Goal: Find specific page/section: Find specific page/section

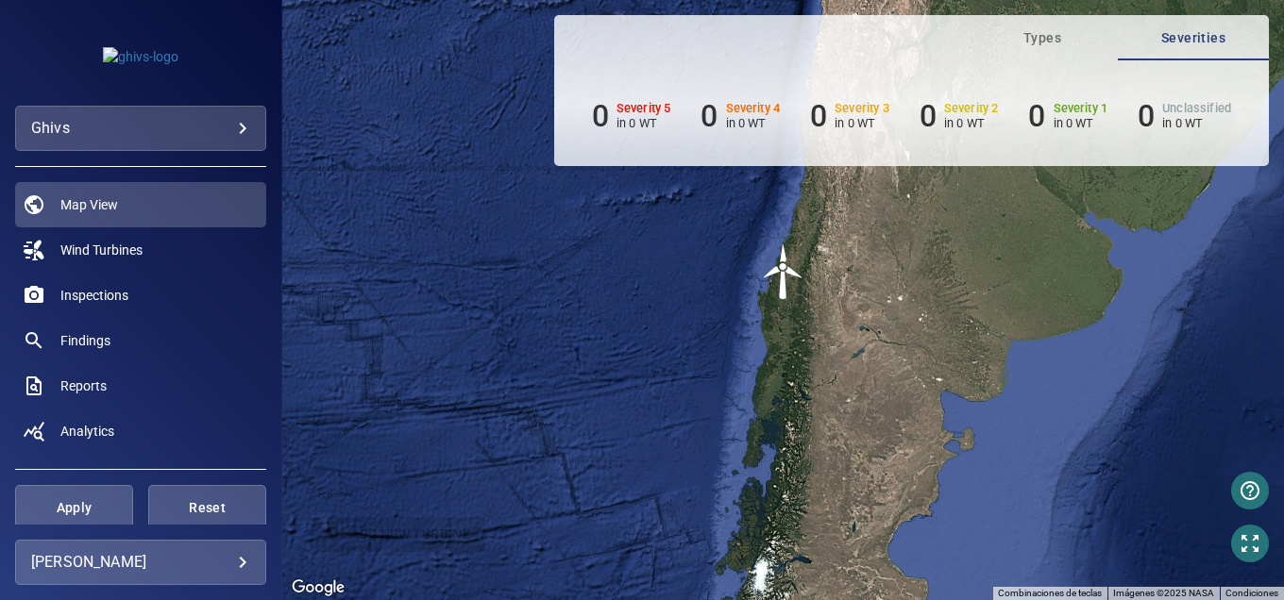
click at [193, 124] on body "**********" at bounding box center [642, 300] width 1284 height 600
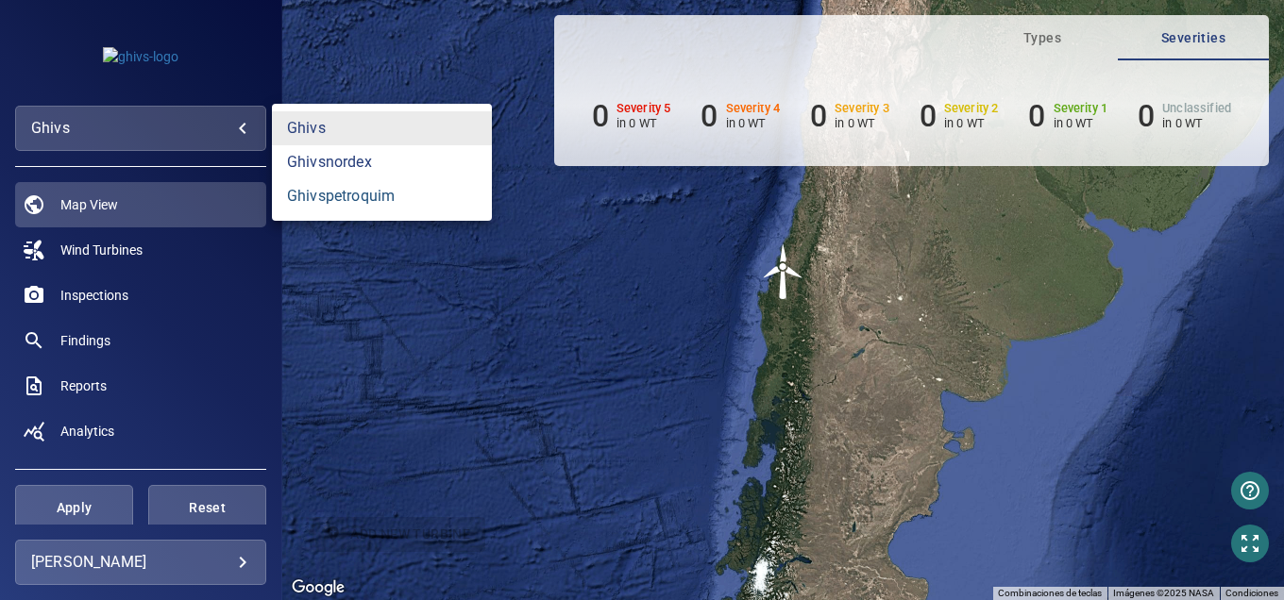
click at [309, 201] on link "ghivspetroquim" at bounding box center [382, 196] width 220 height 34
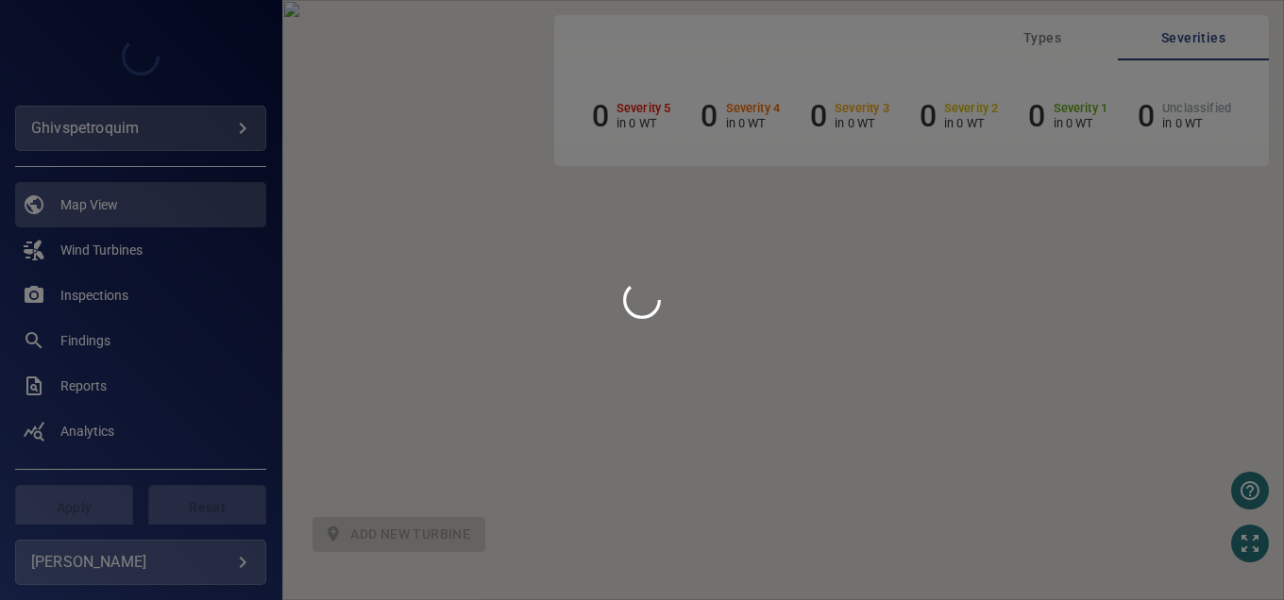
click at [210, 122] on div at bounding box center [642, 300] width 1284 height 600
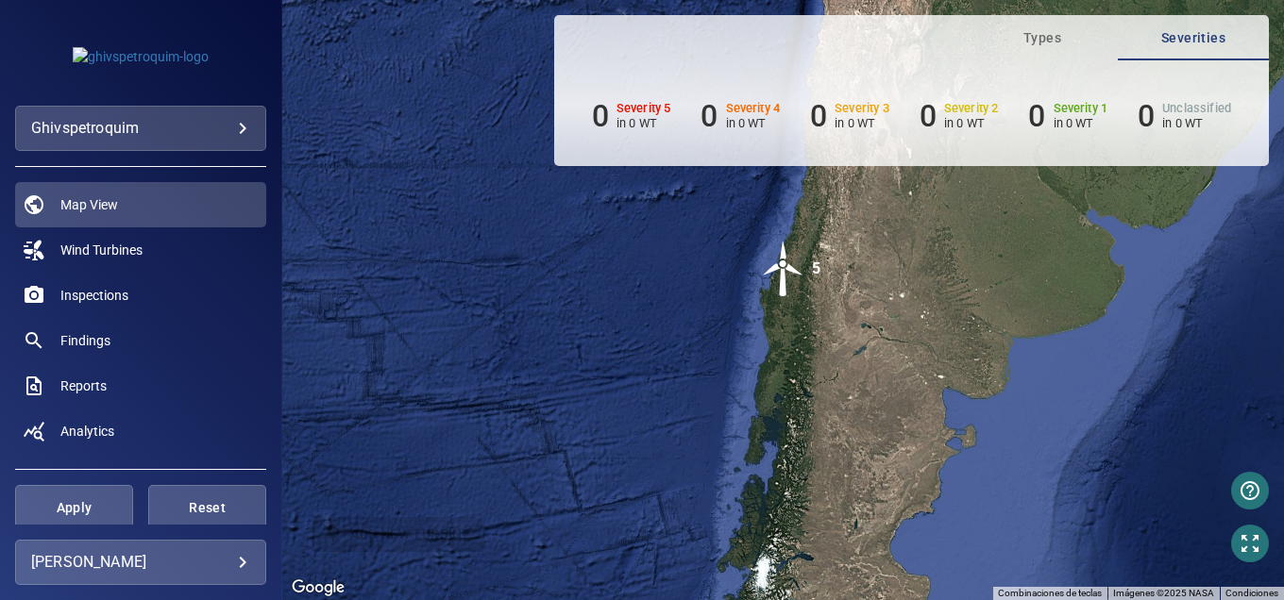
click at [238, 132] on body "**********" at bounding box center [642, 300] width 1284 height 600
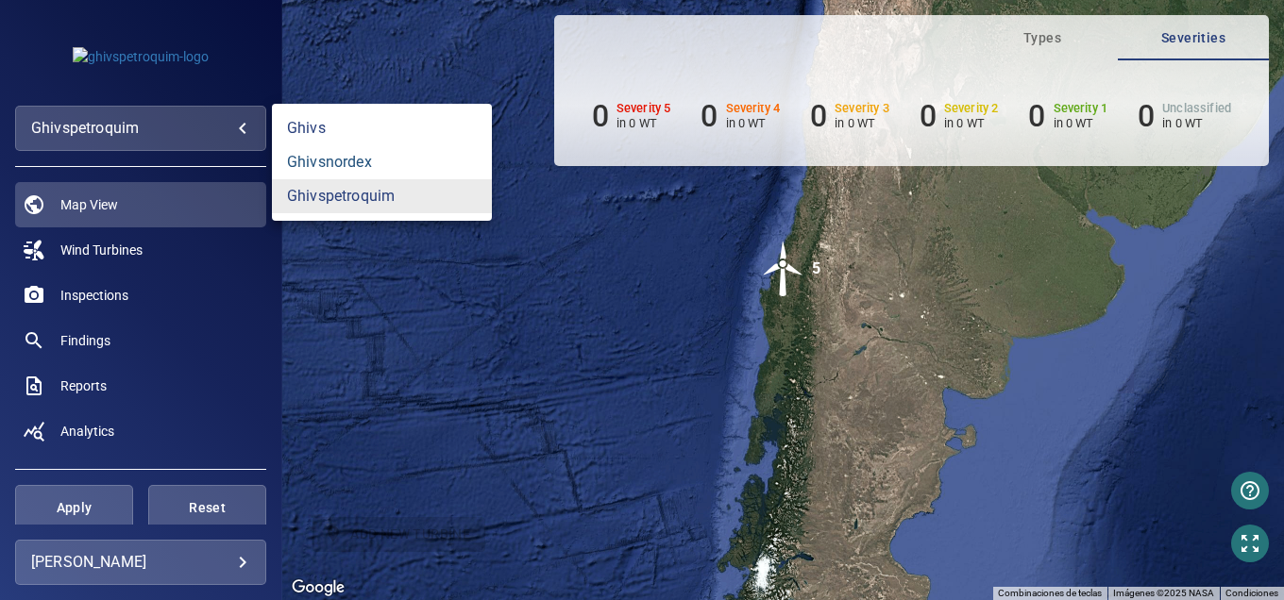
click at [324, 167] on link "ghivsnordex" at bounding box center [382, 162] width 220 height 34
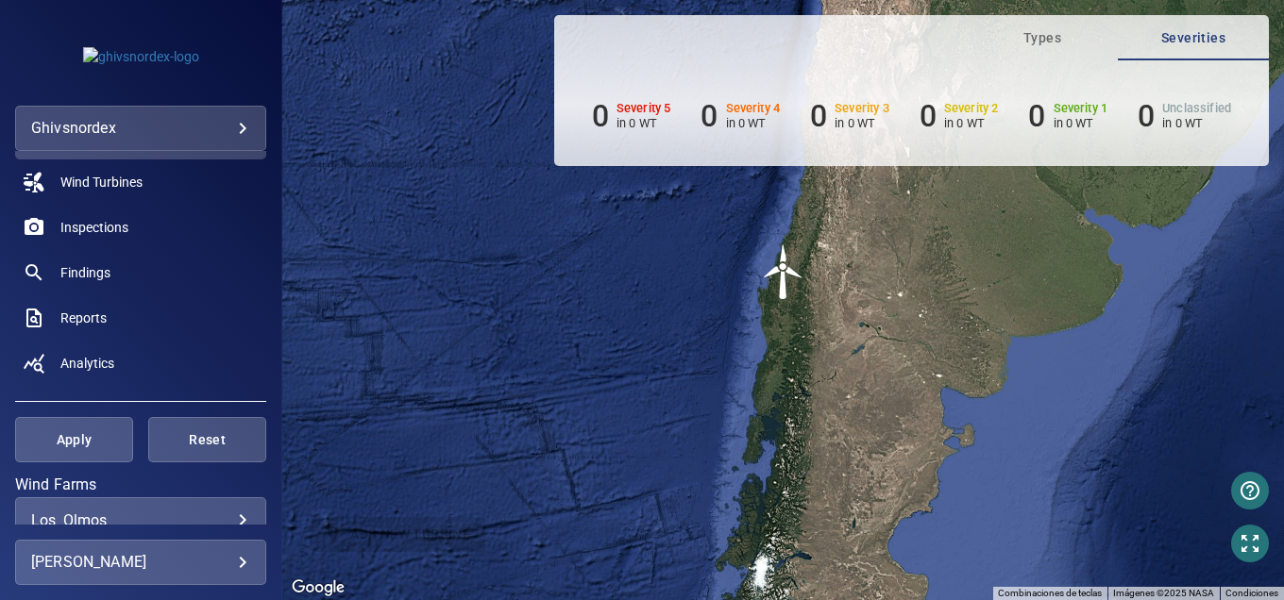
scroll to position [283, 0]
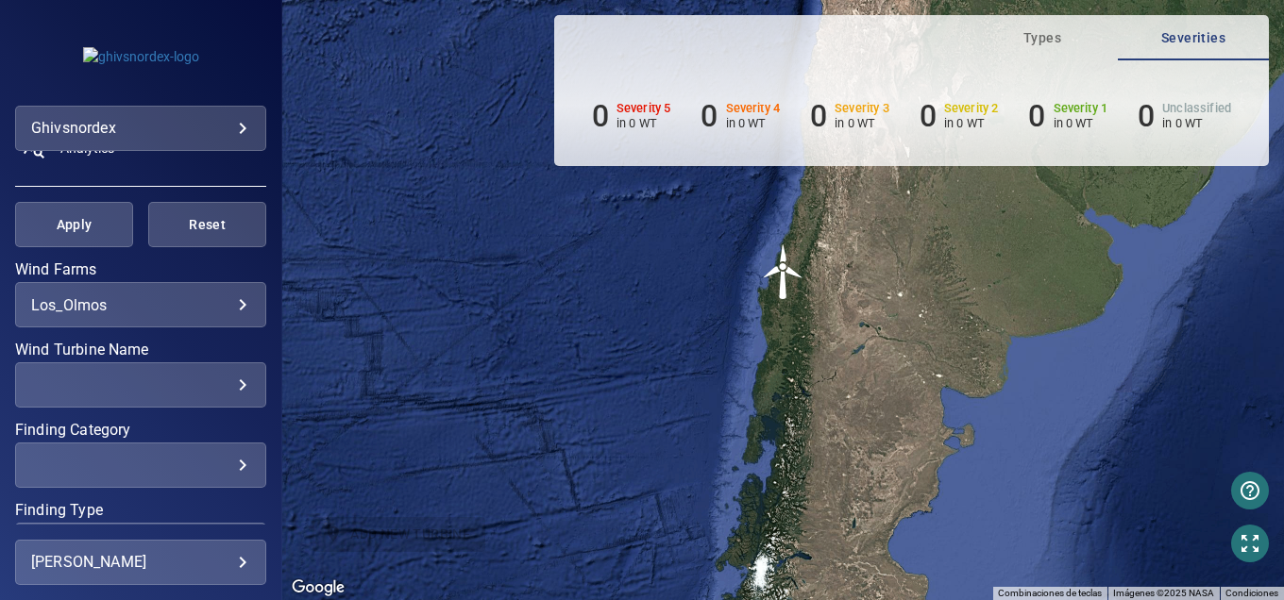
click at [164, 305] on body "**********" at bounding box center [642, 300] width 1284 height 600
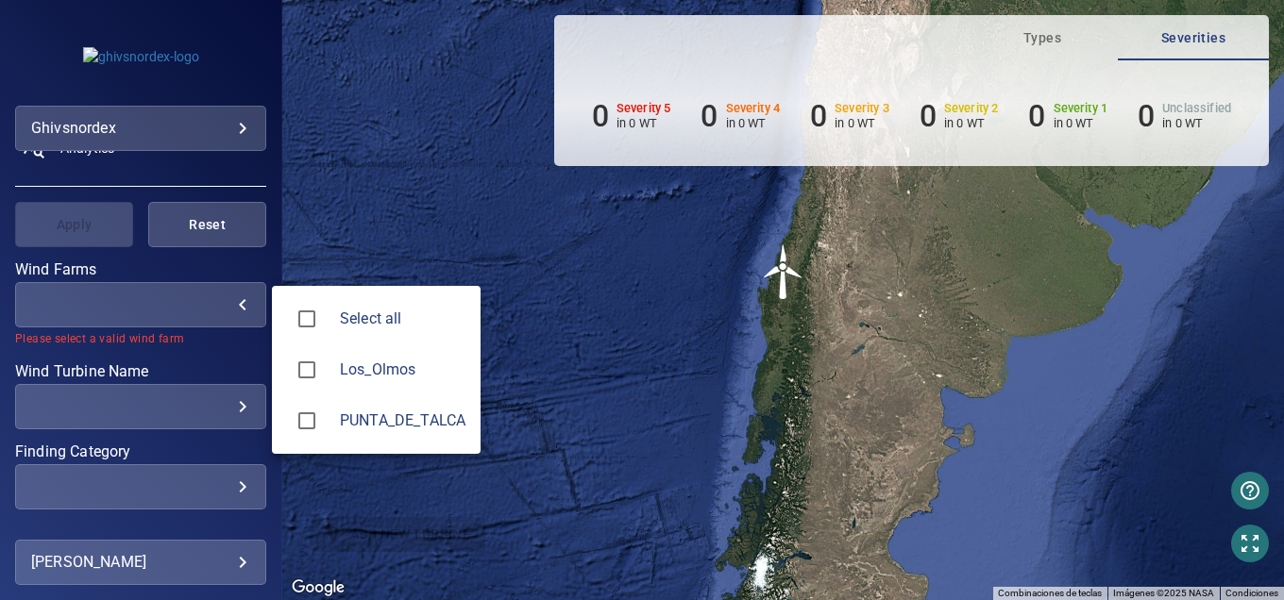
type input "**********"
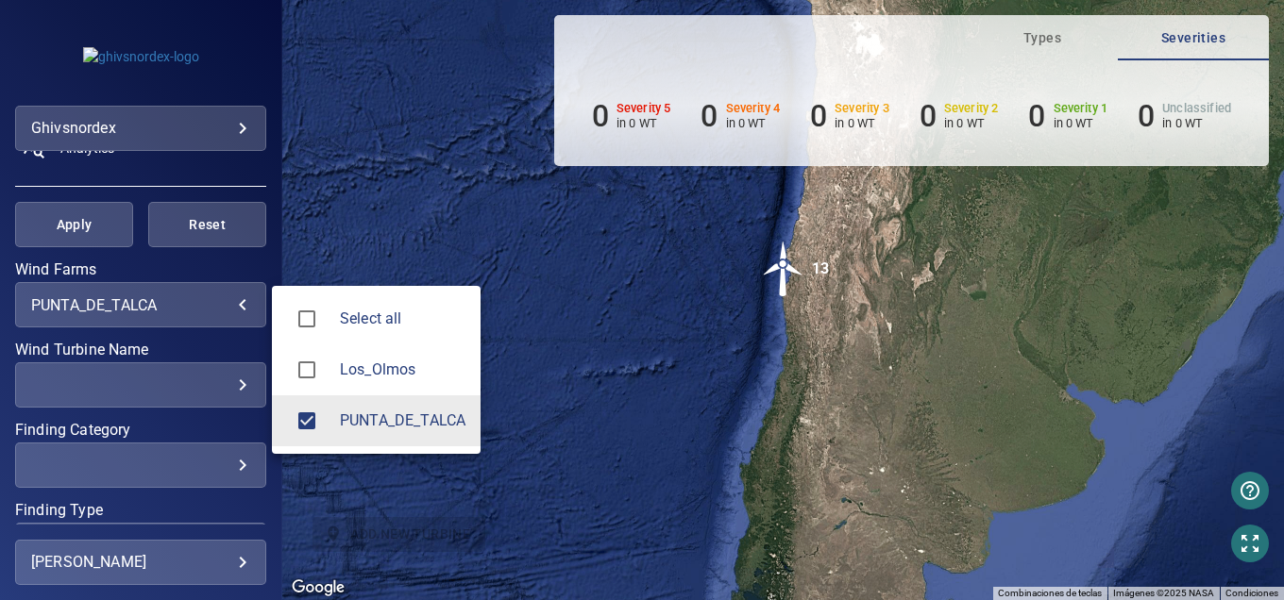
click at [791, 274] on div at bounding box center [642, 300] width 1284 height 600
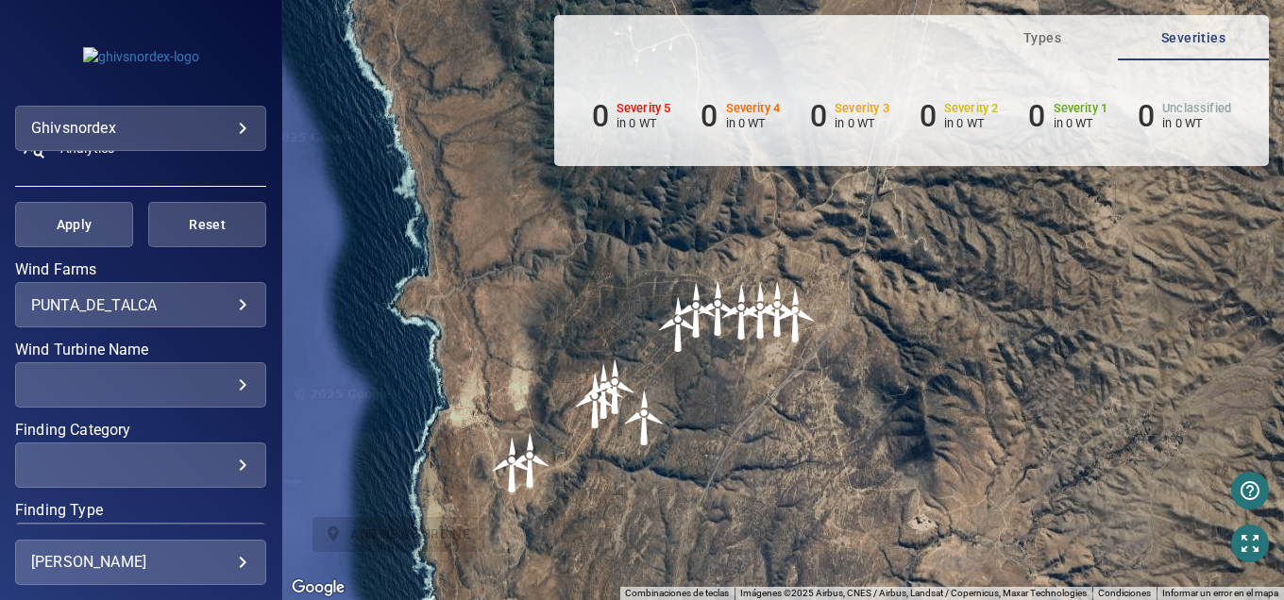
drag, startPoint x: 647, startPoint y: 423, endPoint x: 691, endPoint y: 298, distance: 131.9
click at [691, 298] on img "PDT-07WEA91474" at bounding box center [678, 324] width 57 height 57
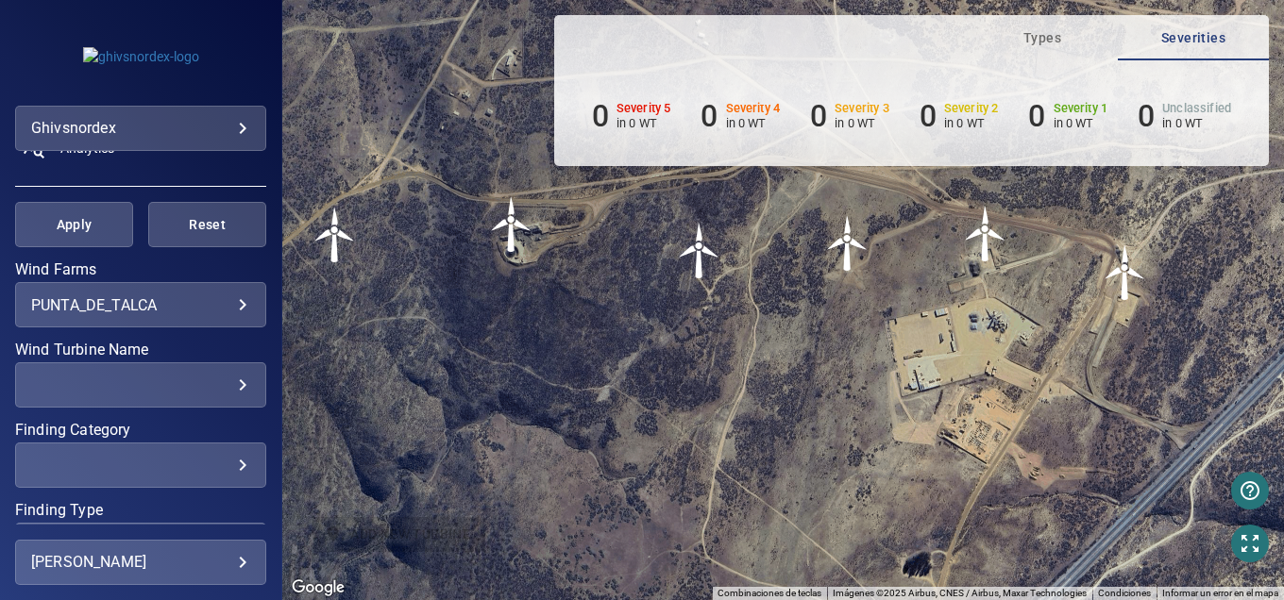
drag, startPoint x: 816, startPoint y: 268, endPoint x: 873, endPoint y: 261, distance: 57.0
click at [873, 261] on img "PDT-03WEA91477" at bounding box center [847, 243] width 57 height 57
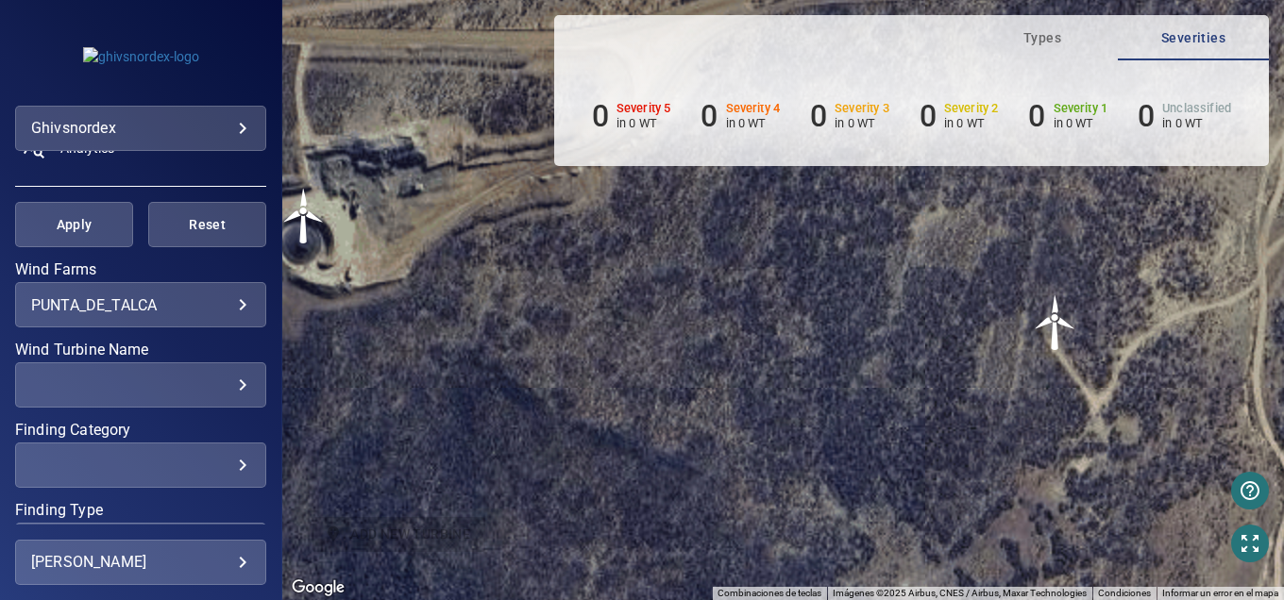
drag, startPoint x: 694, startPoint y: 335, endPoint x: 1099, endPoint y: 416, distance: 413.8
click at [1099, 416] on div "Para activar la función de arrastrar con el teclado, presiona Alt + Intro. Una …" at bounding box center [782, 300] width 1001 height 600
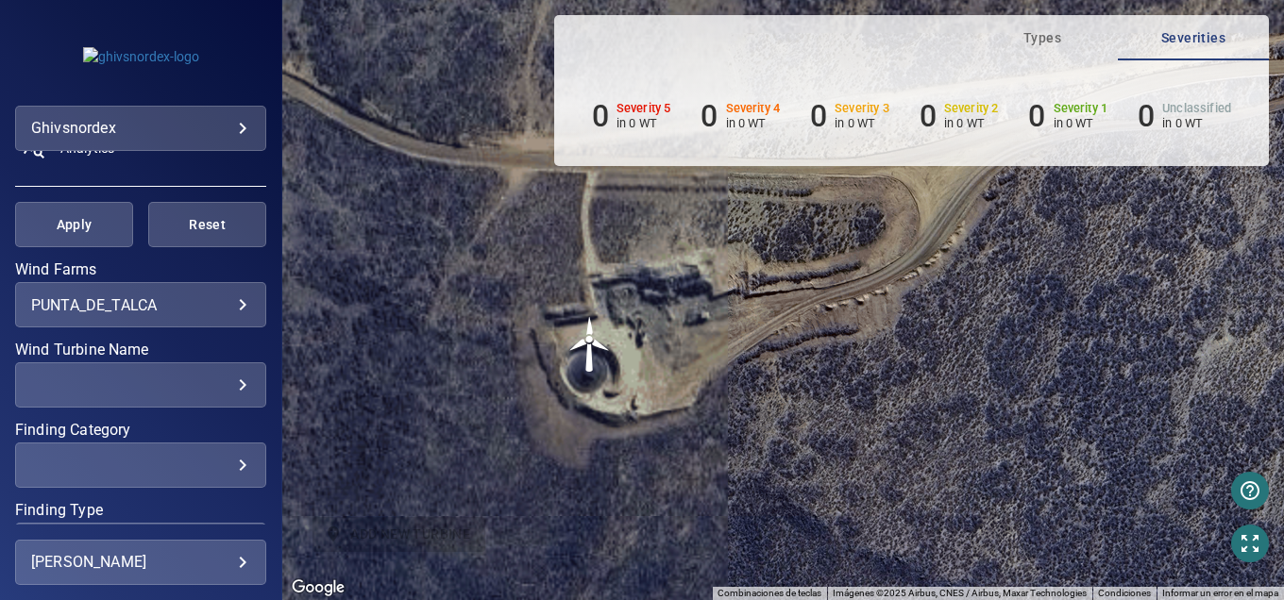
drag, startPoint x: 635, startPoint y: 355, endPoint x: 874, endPoint y: 404, distance: 243.8
click at [874, 404] on div "Para activar la función de arrastrar con el teclado, presiona Alt + Intro. Una …" at bounding box center [782, 300] width 1001 height 600
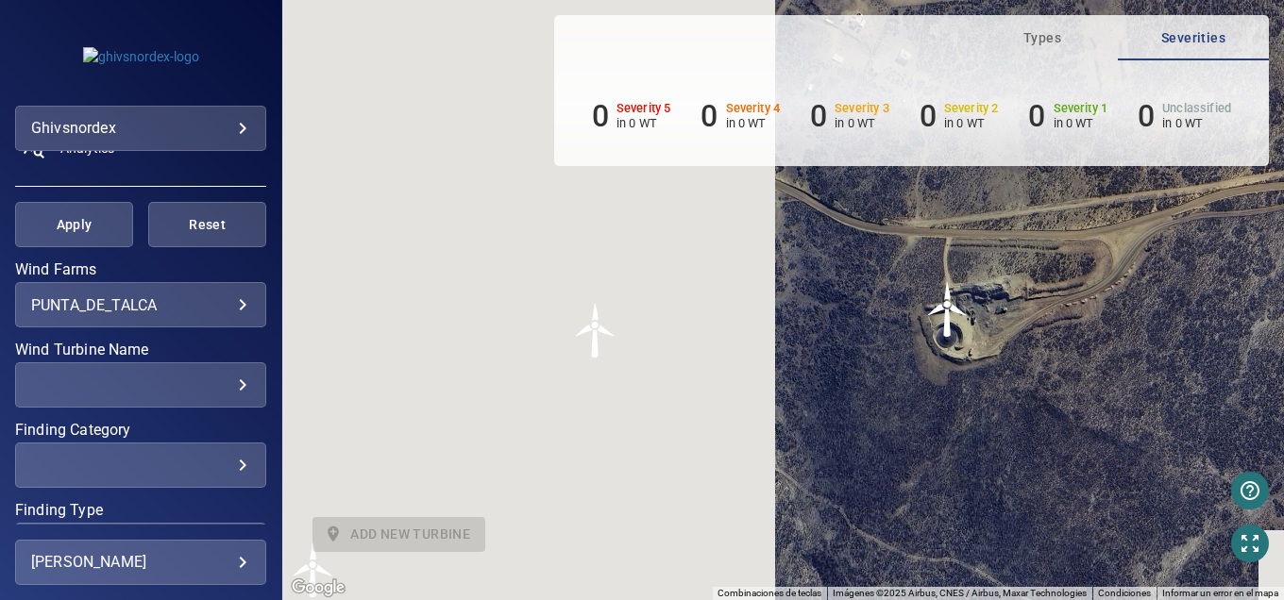
drag, startPoint x: 773, startPoint y: 355, endPoint x: 969, endPoint y: 325, distance: 198.6
click at [969, 325] on img "PDT-05WEA91479" at bounding box center [947, 309] width 57 height 57
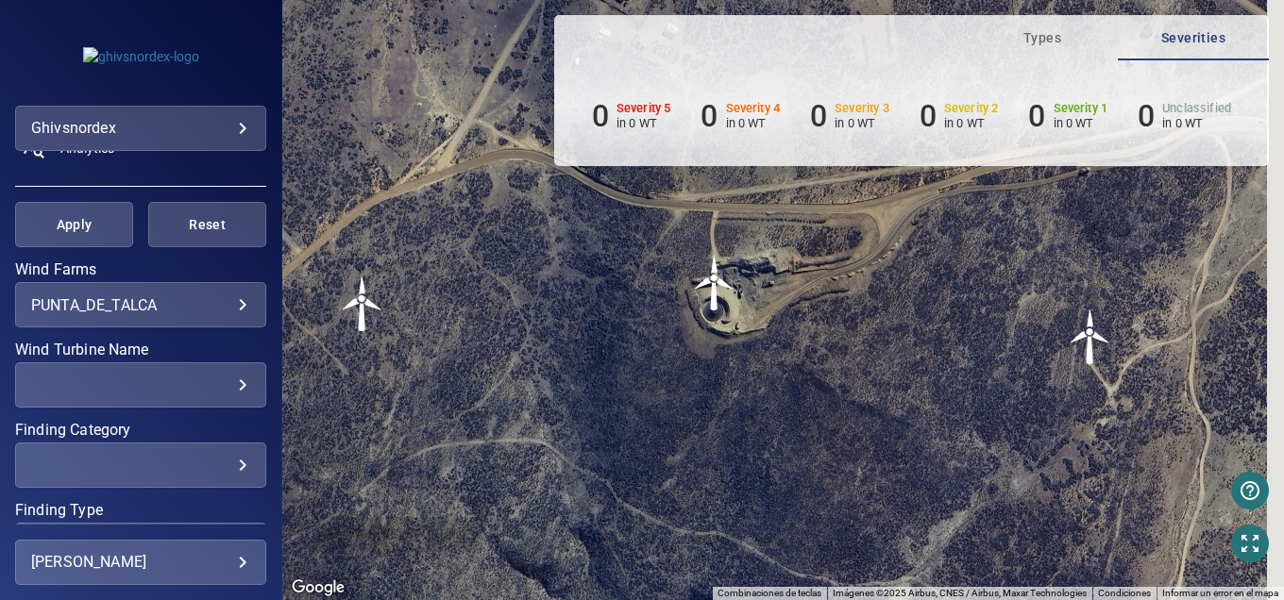
drag, startPoint x: 1009, startPoint y: 370, endPoint x: 627, endPoint y: 332, distance: 384.1
click at [627, 330] on div "Para activar la función de arrastrar con el teclado, presiona Alt + Intro. Una …" at bounding box center [782, 300] width 1001 height 600
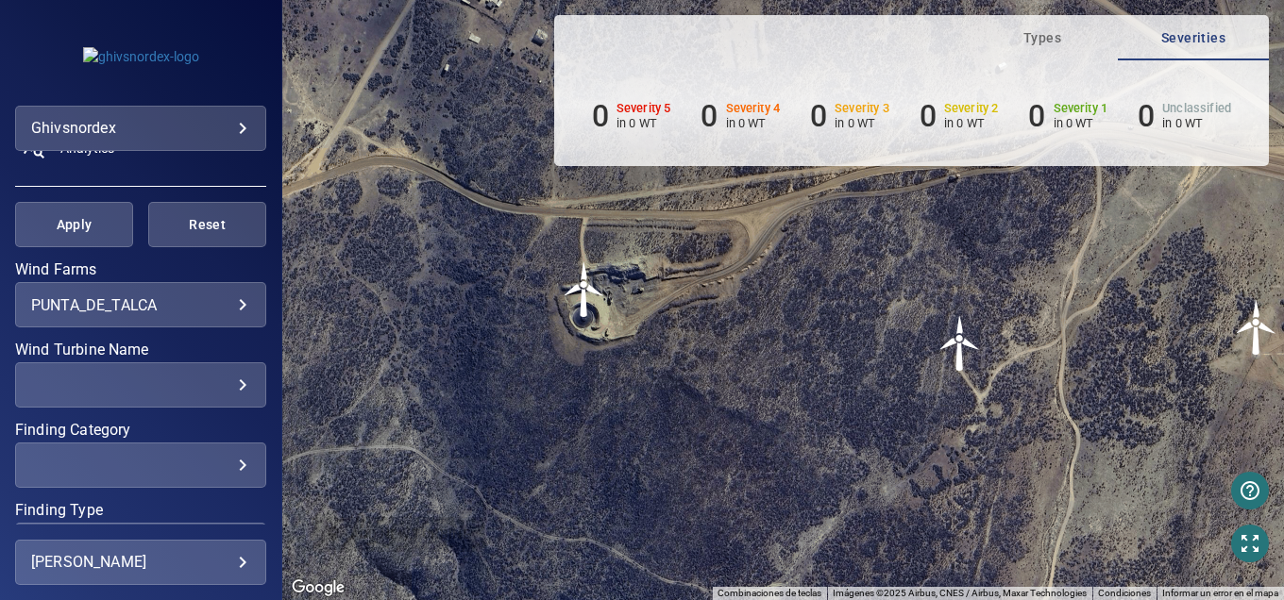
drag, startPoint x: 780, startPoint y: 293, endPoint x: 1020, endPoint y: 16, distance: 366.6
click at [780, 293] on div "Para activar la función de arrastrar con el teclado, presiona Alt + Intro. Una …" at bounding box center [782, 300] width 1001 height 600
